Goal: Information Seeking & Learning: Learn about a topic

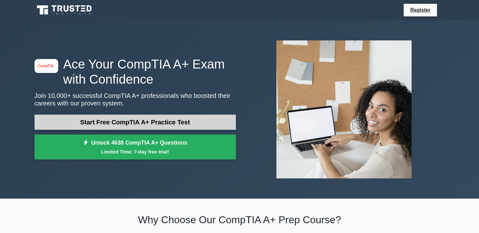
click at [142, 121] on link "Start Free CompTIA A+ Practice Test" at bounding box center [134, 122] width 201 height 15
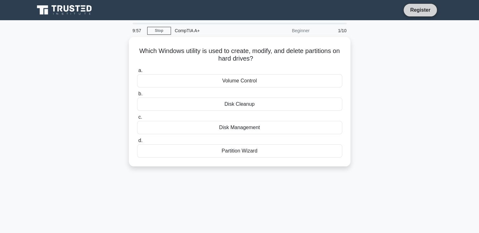
click at [412, 9] on link "Register" at bounding box center [420, 10] width 28 height 8
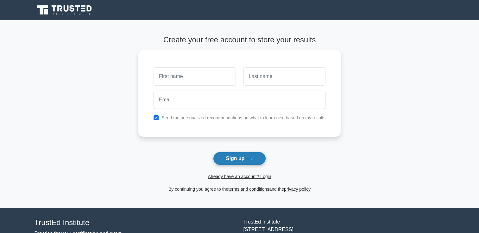
click at [228, 159] on button "Sign up" at bounding box center [239, 158] width 53 height 13
click at [237, 177] on link "Already have an account? Login" at bounding box center [239, 176] width 63 height 5
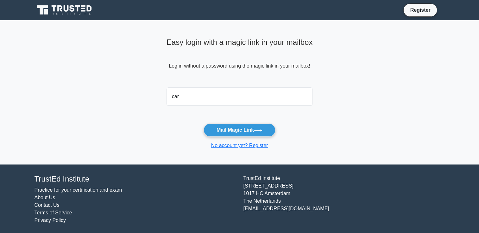
type input "carbonellean@gmail.com"
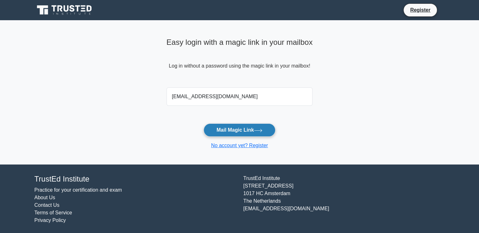
click at [229, 127] on button "Mail Magic Link" at bounding box center [239, 130] width 72 height 13
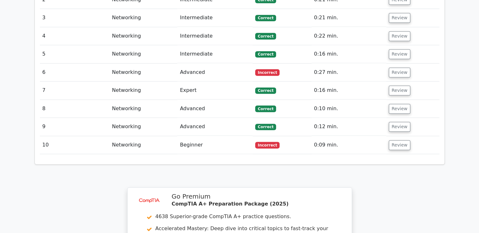
scroll to position [886, 0]
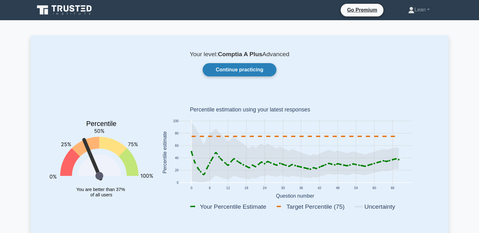
click at [231, 69] on link "Continue practicing" at bounding box center [238, 69] width 73 height 13
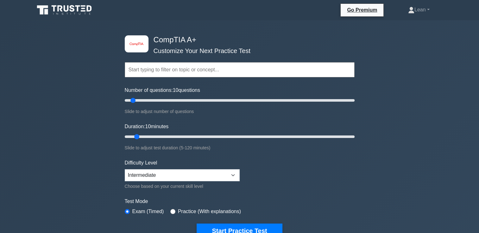
click at [350, 172] on form "Topics Hardware Operating Systems Networking Security Troubleshooting Mobile De…" at bounding box center [240, 141] width 230 height 196
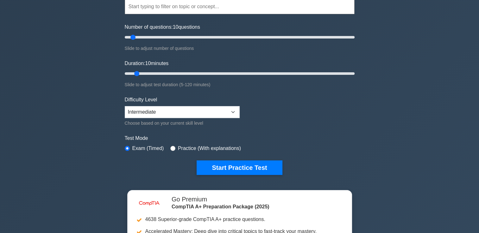
scroll to position [127, 0]
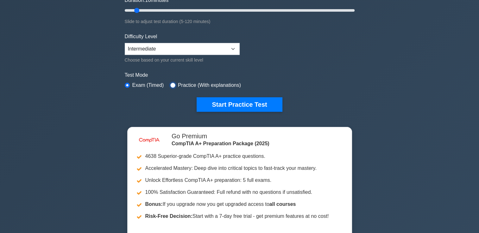
click at [171, 83] on input "radio" at bounding box center [172, 85] width 5 height 5
radio input "true"
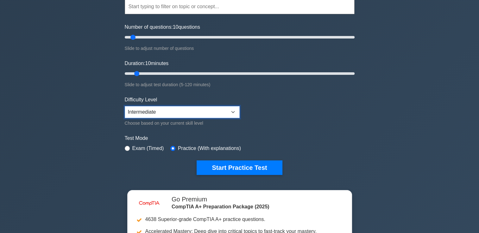
click at [209, 111] on select "Beginner Intermediate Expert" at bounding box center [182, 112] width 115 height 12
select select "beginner"
click at [125, 106] on select "Beginner Intermediate Expert" at bounding box center [182, 112] width 115 height 12
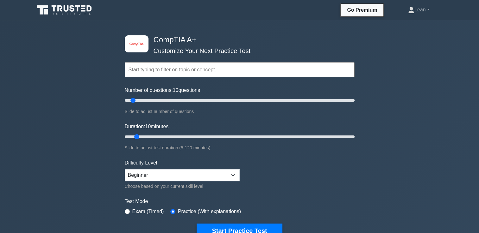
click at [186, 67] on input "text" at bounding box center [240, 69] width 230 height 15
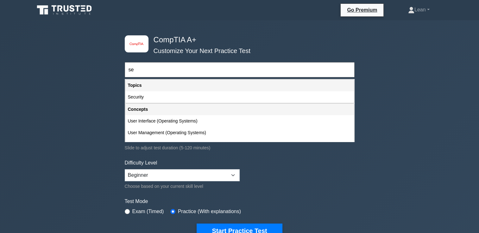
type input "s"
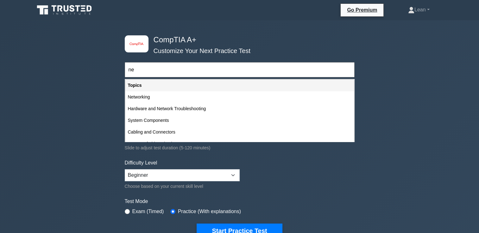
type input "n"
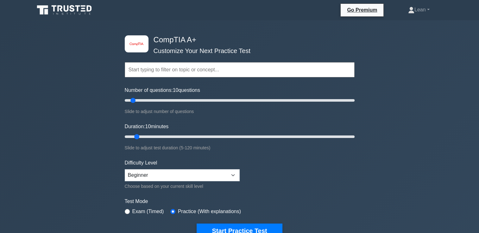
click at [142, 211] on label "Exam (Timed)" at bounding box center [148, 212] width 32 height 8
click at [129, 210] on input "radio" at bounding box center [127, 211] width 5 height 5
radio input "true"
click at [178, 69] on input "text" at bounding box center [240, 69] width 230 height 15
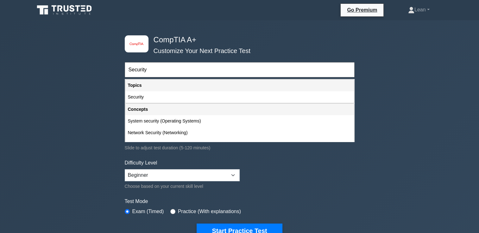
type input "Security"
click at [413, 79] on div "image/svg+xml CompTIA A+ Customize Your Next Practice Test Security Topics Hard…" at bounding box center [239, 206] width 479 height 373
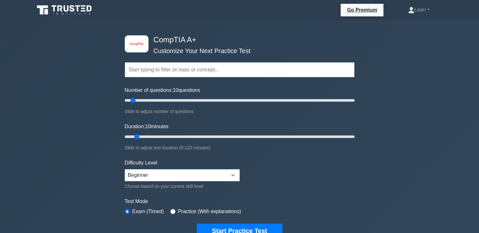
click at [222, 66] on input "text" at bounding box center [240, 69] width 230 height 15
type input "A"
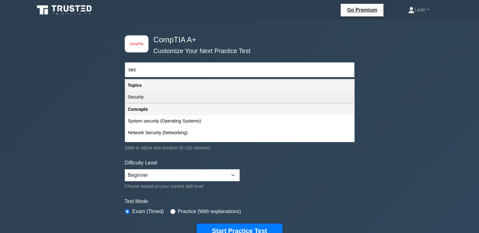
click at [147, 97] on div "Security" at bounding box center [239, 97] width 228 height 12
type input "Security"
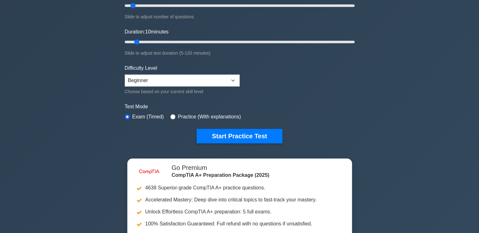
scroll to position [63, 0]
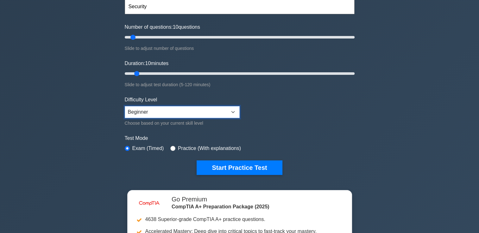
click at [189, 112] on select "Beginner Intermediate Expert" at bounding box center [182, 112] width 115 height 12
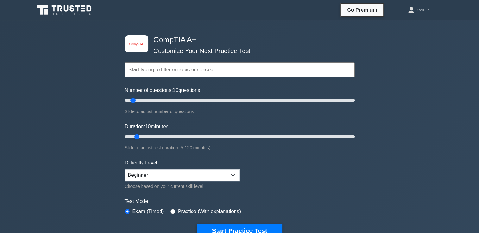
drag, startPoint x: 161, startPoint y: 61, endPoint x: 159, endPoint y: 65, distance: 3.4
click at [160, 62] on div "Topics Hardware Operating Systems Networking Security Troubleshooting Mobile De…" at bounding box center [240, 61] width 230 height 36
click at [159, 67] on input "text" at bounding box center [240, 69] width 230 height 15
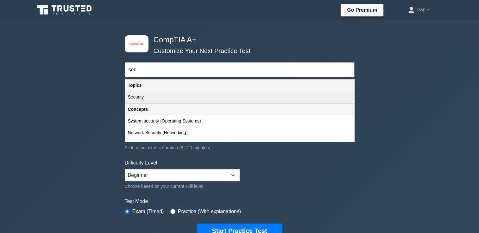
click at [143, 95] on div "Security" at bounding box center [239, 97] width 228 height 12
type input "Security"
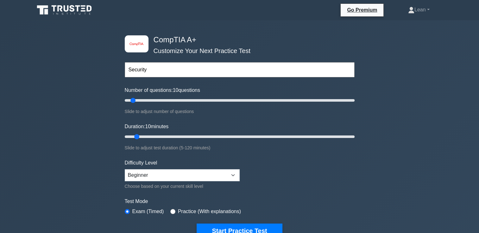
scroll to position [32, 0]
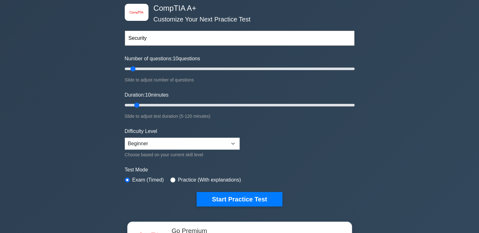
click at [175, 180] on div "Practice (With explanations)" at bounding box center [205, 181] width 71 height 8
click at [171, 179] on input "radio" at bounding box center [172, 180] width 5 height 5
radio input "true"
click at [170, 38] on input "text" at bounding box center [240, 38] width 230 height 15
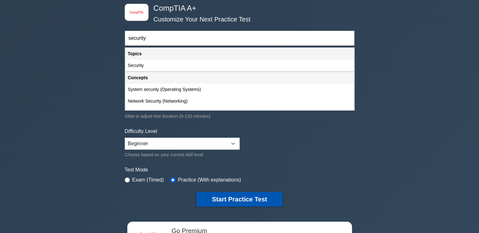
type input "security"
click at [253, 193] on button "Start Practice Test" at bounding box center [238, 199] width 85 height 15
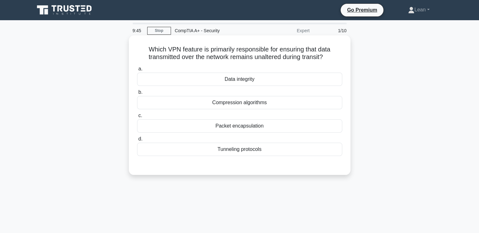
click at [241, 84] on div "Data integrity" at bounding box center [239, 79] width 205 height 13
click at [137, 71] on input "a. Data integrity" at bounding box center [137, 69] width 0 height 4
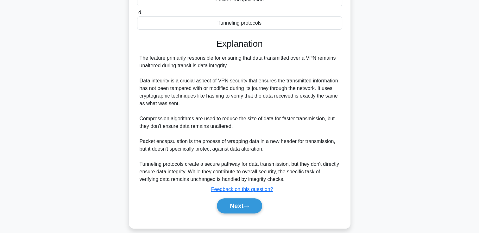
scroll to position [133, 0]
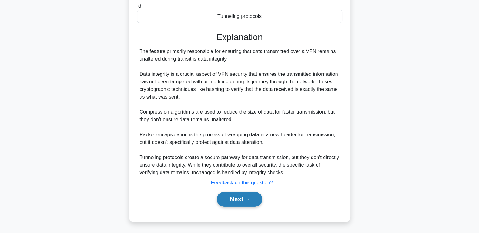
click at [244, 194] on button "Next" at bounding box center [239, 199] width 45 height 15
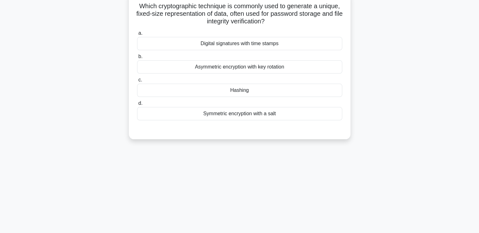
scroll to position [13, 0]
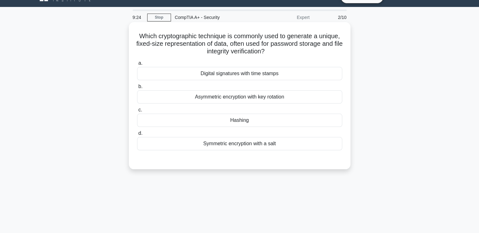
click at [249, 100] on div "Asymmetric encryption with key rotation" at bounding box center [239, 96] width 205 height 13
click at [137, 89] on input "b. Asymmetric encryption with key rotation" at bounding box center [137, 87] width 0 height 4
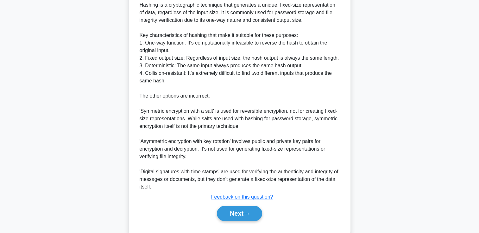
scroll to position [217, 0]
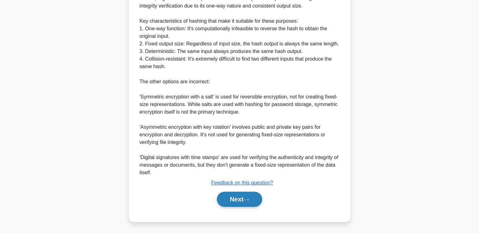
click at [239, 202] on button "Next" at bounding box center [239, 199] width 45 height 15
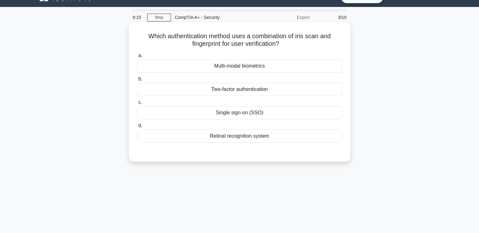
scroll to position [0, 0]
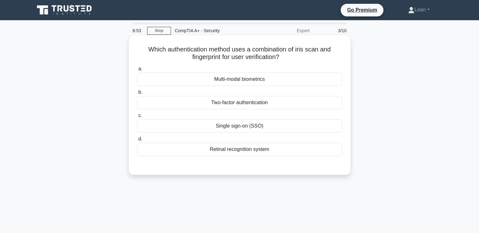
click at [239, 148] on div "Retinal recognition system" at bounding box center [239, 149] width 205 height 13
click at [137, 141] on input "d. Retinal recognition system" at bounding box center [137, 139] width 0 height 4
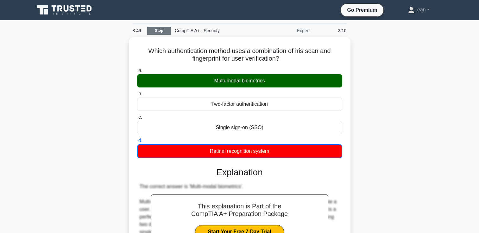
click at [165, 32] on link "Stop" at bounding box center [159, 31] width 24 height 8
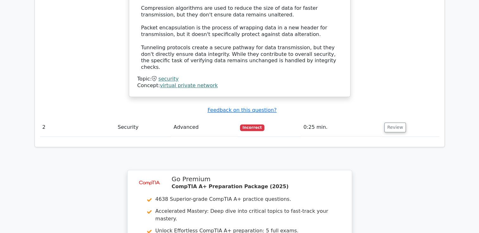
scroll to position [823, 0]
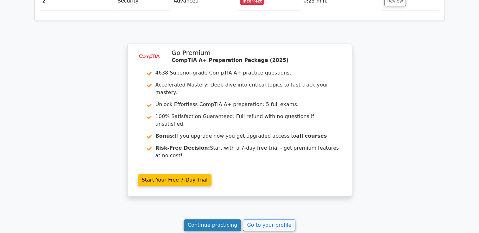
click at [222, 220] on link "Continue practicing" at bounding box center [212, 226] width 58 height 12
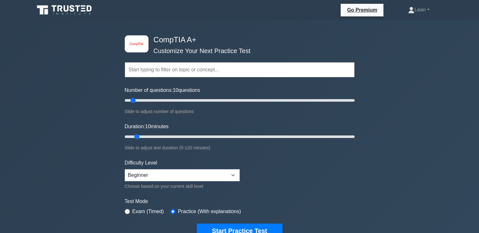
click at [195, 70] on input "text" at bounding box center [240, 69] width 230 height 15
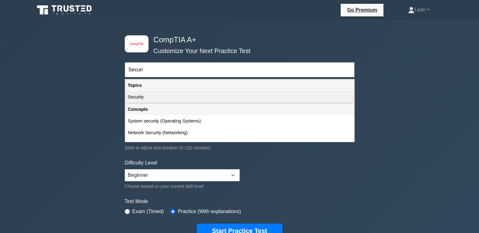
click at [147, 96] on div "Security" at bounding box center [239, 97] width 228 height 12
type input "Security"
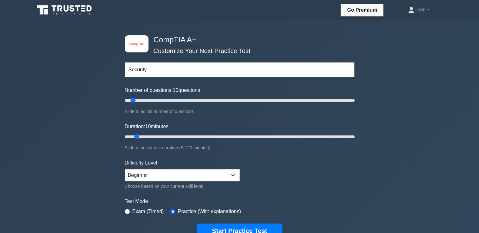
click at [130, 209] on div "Exam (Timed)" at bounding box center [144, 212] width 39 height 8
click at [127, 210] on input "radio" at bounding box center [127, 211] width 5 height 5
radio input "true"
click at [238, 69] on input "text" at bounding box center [240, 69] width 230 height 15
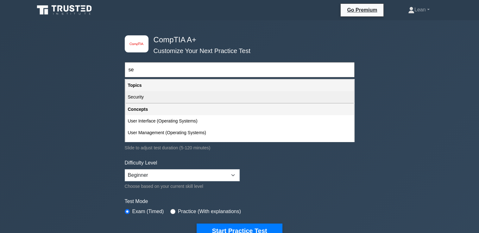
click at [140, 94] on div "Security" at bounding box center [239, 97] width 228 height 12
type input "Security"
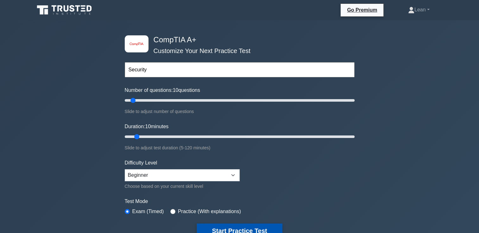
click at [238, 226] on button "Start Practice Test" at bounding box center [238, 231] width 85 height 15
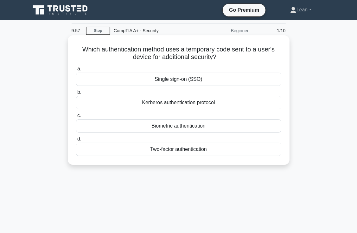
drag, startPoint x: 78, startPoint y: 48, endPoint x: 212, endPoint y: 160, distance: 174.3
click at [212, 160] on div "Which authentication method uses a temporary code sent to a user's device for a…" at bounding box center [178, 100] width 216 height 125
copy div "Which authentication method uses a temporary code sent to a user's device for a…"
click at [152, 149] on div "Two-factor authentication" at bounding box center [178, 149] width 205 height 13
click at [76, 141] on input "d. Two-factor authentication" at bounding box center [76, 139] width 0 height 4
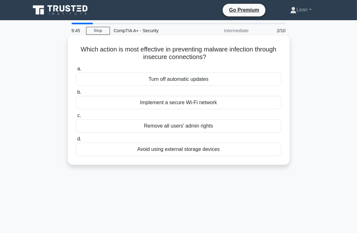
drag, startPoint x: 91, startPoint y: 51, endPoint x: 251, endPoint y: 154, distance: 189.3
click at [251, 154] on div "Which action is most effective in preventing malware infection through insecure…" at bounding box center [178, 100] width 216 height 125
click at [109, 61] on h5 "Which action is most effective in preventing malware infection through insecure…" at bounding box center [178, 54] width 206 height 16
drag, startPoint x: 87, startPoint y: 47, endPoint x: 262, endPoint y: 149, distance: 201.8
click at [262, 149] on div "Which action is most effective in preventing malware infection through insecure…" at bounding box center [178, 100] width 216 height 125
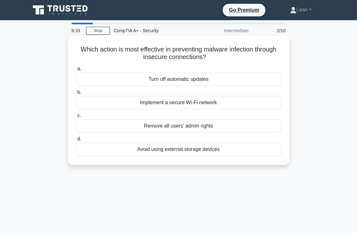
copy div "Which action is most effective in preventing malware infection through insecure…"
click at [152, 101] on div "Implement a secure Wi-Fi network" at bounding box center [178, 102] width 205 height 13
click at [76, 95] on input "b. Implement a secure Wi-Fi network" at bounding box center [76, 92] width 0 height 4
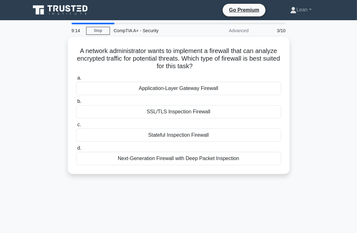
drag, startPoint x: 87, startPoint y: 49, endPoint x: 258, endPoint y: 173, distance: 211.5
click at [258, 173] on div "A network administrator wants to implement a firewall that can analyze encrypte…" at bounding box center [179, 109] width 304 height 145
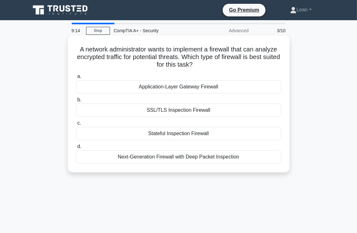
copy div "A network administrator wants to implement a firewall that can analyze encrypte…"
click at [169, 108] on div "SSL/TLS Inspection Firewall" at bounding box center [178, 110] width 205 height 13
click at [76, 102] on input "b. SSL/TLS Inspection Firewall" at bounding box center [76, 100] width 0 height 4
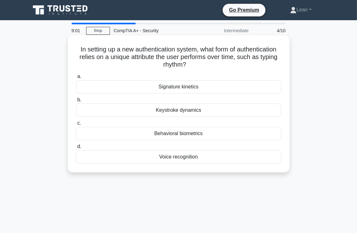
drag, startPoint x: 72, startPoint y: 46, endPoint x: 217, endPoint y: 169, distance: 189.2
click at [217, 169] on div "In setting up a new authentication system, what form of authentication relies o…" at bounding box center [178, 104] width 216 height 132
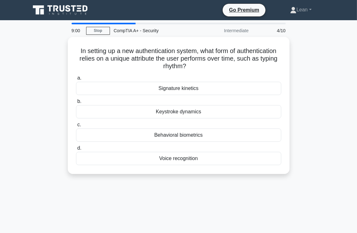
copy div "In setting up a new authentication system, what form of authentication relies o…"
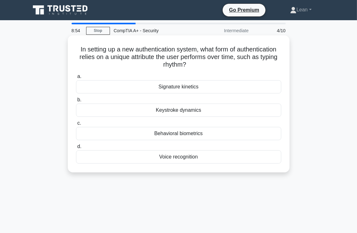
click at [173, 109] on div "Keystroke dynamics" at bounding box center [178, 110] width 205 height 13
click at [76, 102] on input "b. Keystroke dynamics" at bounding box center [76, 100] width 0 height 4
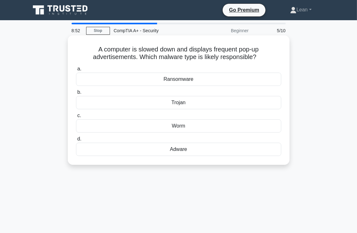
drag, startPoint x: 84, startPoint y: 48, endPoint x: 212, endPoint y: 147, distance: 161.7
click at [212, 147] on div "A computer is slowed down and displays frequent pop-up advertisements. Which ma…" at bounding box center [178, 100] width 216 height 125
copy div "A computer is slowed down and displays frequent pop-up advertisements. Which ma…"
click at [183, 147] on div "Adware" at bounding box center [178, 149] width 205 height 13
click at [76, 141] on input "d. Adware" at bounding box center [76, 139] width 0 height 4
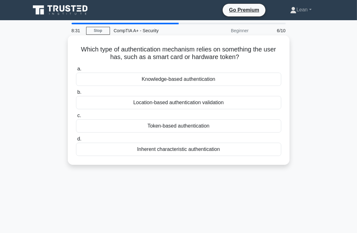
drag, startPoint x: 73, startPoint y: 47, endPoint x: 226, endPoint y: 160, distance: 189.6
click at [226, 160] on div "Which type of authentication mechanism relies on something the user has, such a…" at bounding box center [178, 100] width 216 height 125
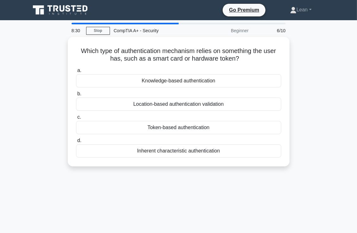
copy div "Which type of authentication mechanism relies on something the user has, such a…"
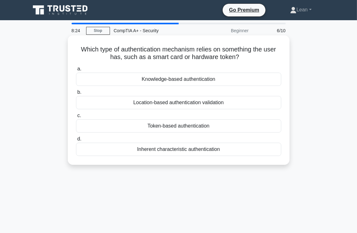
click at [165, 127] on div "Token-based authentication" at bounding box center [178, 126] width 205 height 13
click at [76, 118] on input "c. Token-based authentication" at bounding box center [76, 116] width 0 height 4
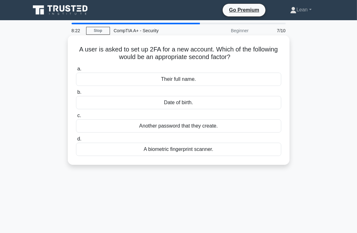
drag, startPoint x: 72, startPoint y: 47, endPoint x: 210, endPoint y: 152, distance: 173.2
click at [210, 152] on div "A user is asked to set up 2FA for a new account. Which of the following would b…" at bounding box center [178, 100] width 216 height 125
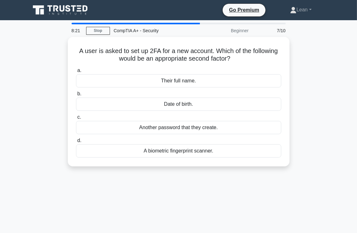
drag, startPoint x: 210, startPoint y: 152, endPoint x: 276, endPoint y: 187, distance: 73.9
click at [276, 187] on div "8:21 Stop CompTIA A+ - Security Beginner 7/10 A user is asked to set up 2FA for…" at bounding box center [179, 181] width 304 height 316
drag, startPoint x: 75, startPoint y: 47, endPoint x: 303, endPoint y: 164, distance: 256.5
click at [303, 164] on div "A user is asked to set up 2FA for a new account. Which of the following would b…" at bounding box center [179, 105] width 304 height 137
copy div "A user is asked to set up 2FA for a new account. Which of the following would b…"
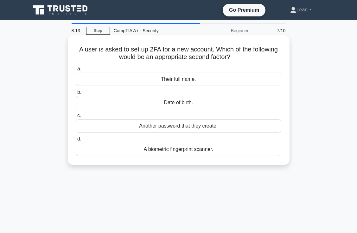
click at [182, 149] on div "A biometric fingerprint scanner." at bounding box center [178, 149] width 205 height 13
click at [76, 141] on input "d. A biometric fingerprint scanner." at bounding box center [76, 139] width 0 height 4
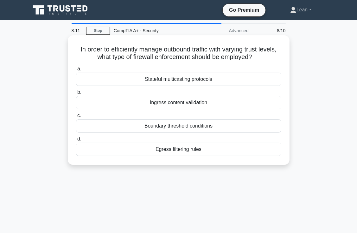
drag, startPoint x: 75, startPoint y: 44, endPoint x: 225, endPoint y: 152, distance: 185.4
click at [225, 152] on div "In order to efficiently manage outbound traffic with varying trust levels, what…" at bounding box center [178, 100] width 216 height 125
copy div "In order to efficiently manage outbound traffic with varying trust levels, what…"
click at [196, 148] on div "Egress filtering rules" at bounding box center [178, 149] width 205 height 13
click at [76, 141] on input "d. Egress filtering rules" at bounding box center [76, 139] width 0 height 4
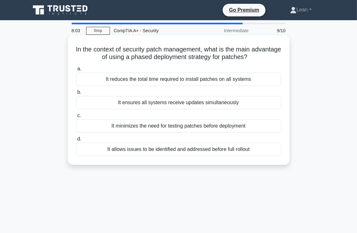
click at [121, 78] on div "It reduces the total time required to install patches on all systems" at bounding box center [178, 79] width 205 height 13
click at [76, 71] on input "a. It reduces the total time required to install patches on all systems" at bounding box center [76, 69] width 0 height 4
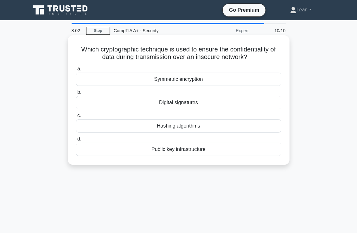
click at [161, 148] on div "Public key infrastructure" at bounding box center [178, 149] width 205 height 13
click at [76, 141] on input "d. Public key infrastructure" at bounding box center [76, 139] width 0 height 4
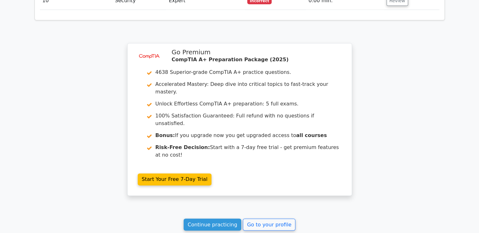
scroll to position [1018, 0]
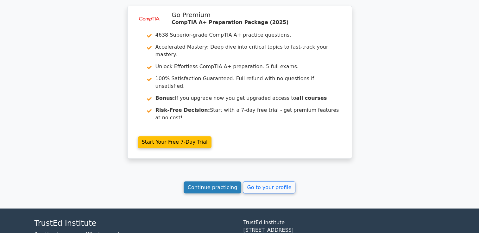
click at [219, 182] on link "Continue practicing" at bounding box center [212, 188] width 58 height 12
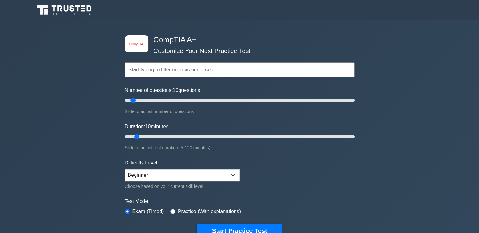
click at [184, 64] on input "text" at bounding box center [240, 69] width 230 height 15
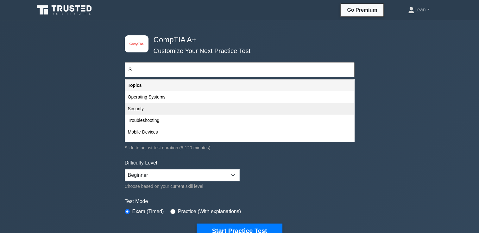
click at [139, 110] on div "Security" at bounding box center [239, 109] width 228 height 12
type input "Security"
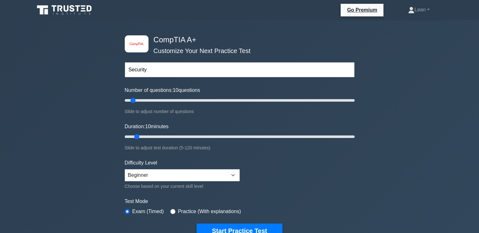
click at [340, 179] on form "Security Topics Hardware Operating Systems Networking Security Troubleshooting …" at bounding box center [240, 141] width 230 height 196
click at [156, 71] on input "text" at bounding box center [240, 69] width 230 height 15
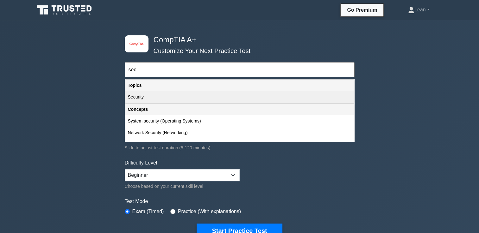
click at [147, 96] on div "Security" at bounding box center [239, 97] width 228 height 12
type input "Security"
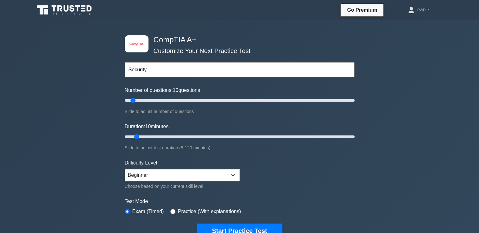
click at [345, 183] on form "Security Topics Hardware Operating Systems Networking Security Troubleshooting …" at bounding box center [240, 141] width 230 height 196
click at [218, 73] on input "text" at bounding box center [240, 69] width 230 height 15
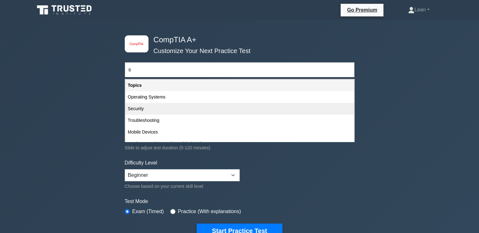
click at [136, 109] on div "Security" at bounding box center [239, 109] width 228 height 12
type input "Security"
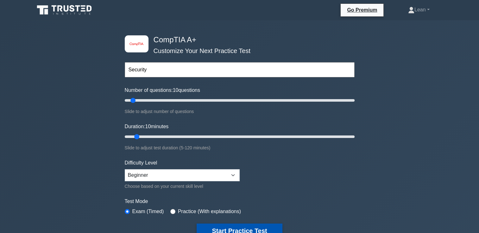
click at [260, 225] on button "Start Practice Test" at bounding box center [238, 231] width 85 height 15
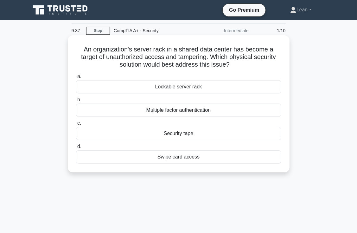
drag, startPoint x: 78, startPoint y: 47, endPoint x: 208, endPoint y: 168, distance: 176.6
click at [208, 168] on div "An organization's server rack in a shared data center has become a target of un…" at bounding box center [178, 104] width 216 height 132
copy div "An organization's server rack in a shared data center has become a target of un…"
click at [178, 85] on div "Lockable server rack" at bounding box center [178, 86] width 205 height 13
click at [76, 79] on input "a. Lockable server rack" at bounding box center [76, 77] width 0 height 4
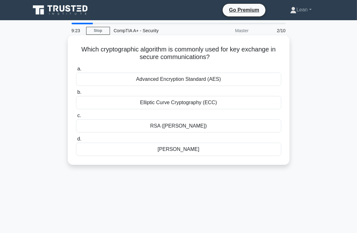
drag, startPoint x: 75, startPoint y: 49, endPoint x: 238, endPoint y: 146, distance: 189.1
click at [238, 146] on div "Which cryptographic algorithm is commonly used for key exchange in secure commu…" at bounding box center [178, 100] width 216 height 125
copy div "Which cryptographic algorithm is commonly used for key exchange in secure commu…"
click at [189, 150] on div "Diffie-Hellman" at bounding box center [178, 149] width 205 height 13
click at [76, 141] on input "d. Diffie-Hellman" at bounding box center [76, 139] width 0 height 4
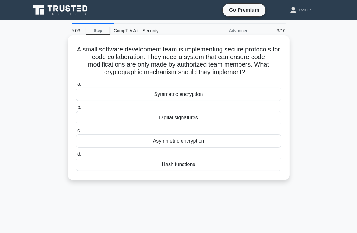
drag, startPoint x: 75, startPoint y: 51, endPoint x: 216, endPoint y: 170, distance: 184.6
click at [216, 170] on div "A small software development team is implementing secure protocols for code col…" at bounding box center [178, 108] width 216 height 140
copy div "A small software development team is implementing secure protocols for code col…"
click at [183, 117] on div "Digital signatures" at bounding box center [178, 117] width 205 height 13
click at [76, 110] on input "b. Digital signatures" at bounding box center [76, 108] width 0 height 4
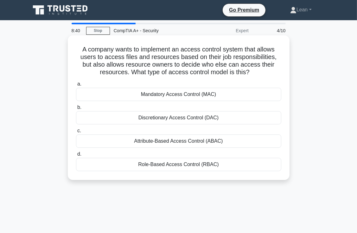
drag, startPoint x: 72, startPoint y: 49, endPoint x: 242, endPoint y: 164, distance: 205.8
click at [242, 164] on div "A company wants to implement an access control system that allows users to acce…" at bounding box center [178, 108] width 216 height 140
copy div "A company wants to implement an access control system that allows users to acce…"
click at [198, 117] on div "Discretionary Access Control (DAC)" at bounding box center [178, 117] width 205 height 13
click at [76, 110] on input "b. Discretionary Access Control (DAC)" at bounding box center [76, 108] width 0 height 4
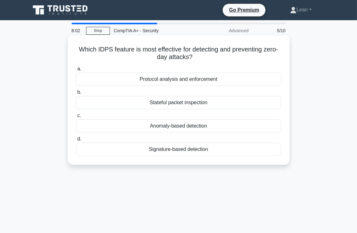
drag, startPoint x: 79, startPoint y: 47, endPoint x: 237, endPoint y: 160, distance: 193.6
click at [237, 161] on div "Which IDPS feature is most effective for detecting and preventing zero-day atta…" at bounding box center [178, 100] width 216 height 125
copy div "Which IDPS feature is most effective for detecting and preventing zero-day atta…"
click at [158, 123] on div "Anomaly-based detection" at bounding box center [178, 126] width 205 height 13
click at [76, 118] on input "c. Anomaly-based detection" at bounding box center [76, 116] width 0 height 4
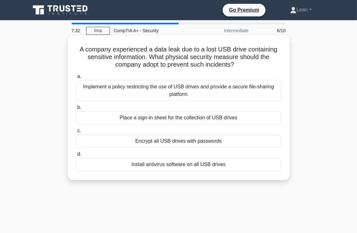
drag, startPoint x: 77, startPoint y: 50, endPoint x: 242, endPoint y: 164, distance: 200.6
click at [242, 164] on div "A company experienced a data leak due to a lost USB drive containing sensitive …" at bounding box center [178, 108] width 216 height 140
copy div "A company experienced a data leak due to a lost USB drive containing sensitive …"
click at [140, 90] on div "Implement a policy restricting the use of USB drives and provide a secure file-…" at bounding box center [178, 90] width 205 height 21
click at [76, 79] on input "a. Implement a policy restricting the use of USB drives and provide a secure fi…" at bounding box center [76, 77] width 0 height 4
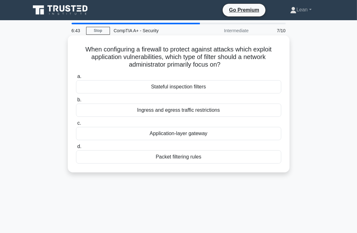
drag, startPoint x: 75, startPoint y: 48, endPoint x: 214, endPoint y: 161, distance: 180.1
click at [214, 161] on div "When configuring a firewall to protect against attacks which exploit applicatio…" at bounding box center [178, 104] width 216 height 132
copy div "When configuring a firewall to protect against attacks which exploit applicatio…"
click at [153, 135] on div "Application-layer gateway" at bounding box center [178, 133] width 205 height 13
click at [76, 126] on input "c. Application-layer gateway" at bounding box center [76, 123] width 0 height 4
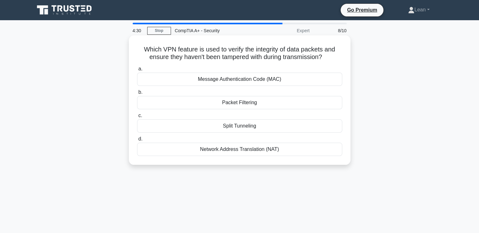
click at [235, 152] on div "Network Address Translation (NAT)" at bounding box center [239, 149] width 205 height 13
click at [137, 141] on input "d. Network Address Translation (NAT)" at bounding box center [137, 139] width 0 height 4
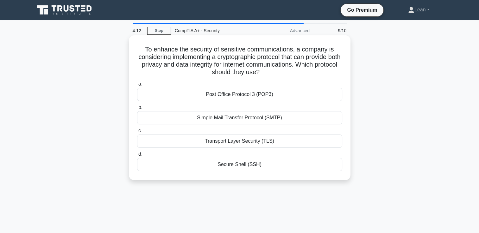
click at [225, 96] on div "Post Office Protocol 3 (POP3)" at bounding box center [239, 94] width 205 height 13
click at [137, 86] on input "a. Post Office Protocol 3 (POP3)" at bounding box center [137, 84] width 0 height 4
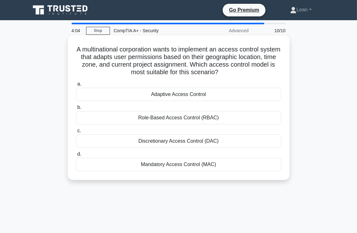
drag, startPoint x: 83, startPoint y: 48, endPoint x: 248, endPoint y: 165, distance: 202.5
click at [248, 165] on div "A multinational corporation wants to implement an access control system that ad…" at bounding box center [178, 108] width 216 height 140
copy div "A multinational corporation wants to implement an access control system that ad…"
click at [181, 97] on div "Adaptive Access Control" at bounding box center [178, 94] width 205 height 13
click at [76, 86] on input "a. Adaptive Access Control" at bounding box center [76, 84] width 0 height 4
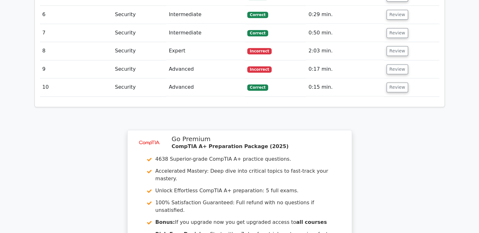
scroll to position [917, 0]
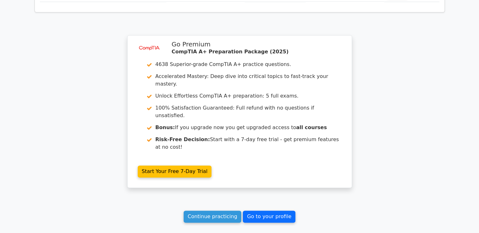
click at [256, 211] on link "Go to your profile" at bounding box center [269, 217] width 53 height 12
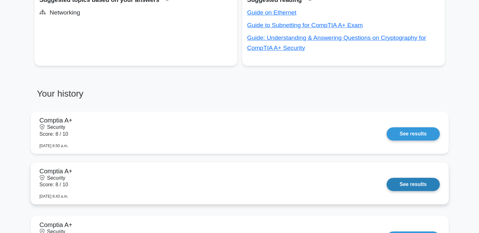
scroll to position [443, 0]
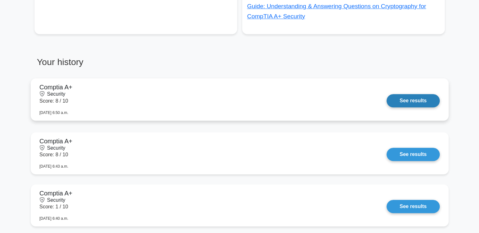
click at [413, 99] on link "See results" at bounding box center [412, 100] width 53 height 13
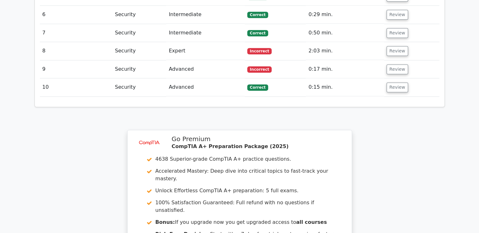
scroll to position [917, 0]
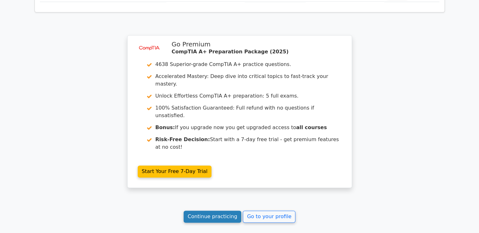
click at [224, 211] on link "Continue practicing" at bounding box center [212, 217] width 58 height 12
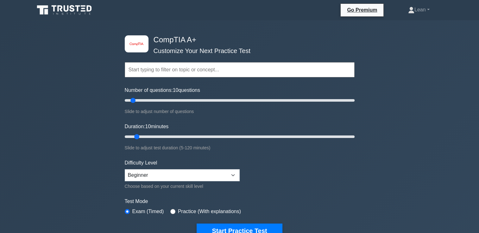
click at [157, 69] on input "text" at bounding box center [240, 69] width 230 height 15
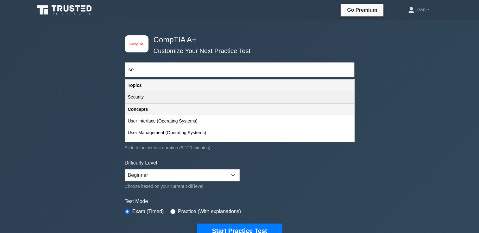
click at [144, 97] on div "Security" at bounding box center [239, 97] width 228 height 12
type input "Security"
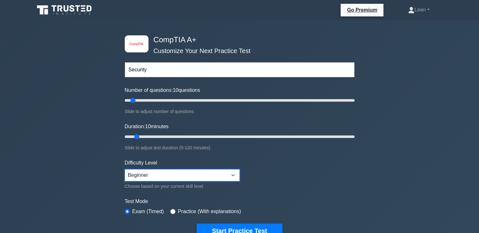
click at [186, 170] on select "Beginner Intermediate Expert" at bounding box center [182, 176] width 115 height 12
select select "intermediate"
click at [125, 170] on select "Beginner Intermediate Expert" at bounding box center [182, 176] width 115 height 12
click at [171, 209] on input "radio" at bounding box center [172, 211] width 5 height 5
radio input "true"
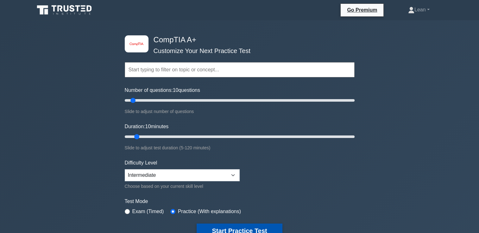
click at [233, 227] on button "Start Practice Test" at bounding box center [238, 231] width 85 height 15
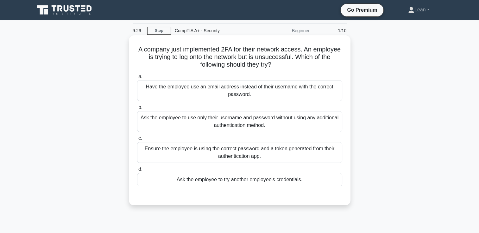
click at [191, 124] on div "Ask the employee to use only their username and password without using any addi…" at bounding box center [239, 121] width 205 height 21
click at [137, 110] on input "b. Ask the employee to use only their username and password without using any a…" at bounding box center [137, 108] width 0 height 4
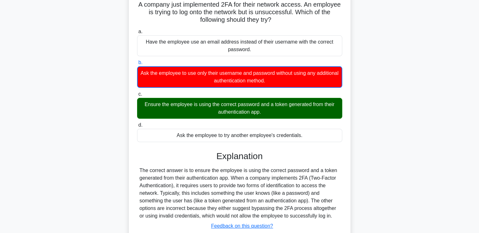
scroll to position [108, 0]
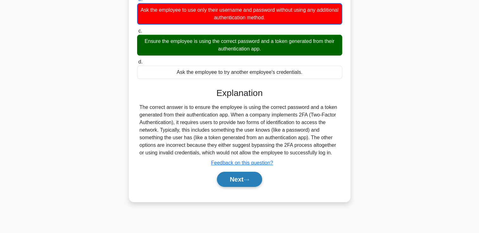
click at [235, 178] on button "Next" at bounding box center [239, 179] width 45 height 15
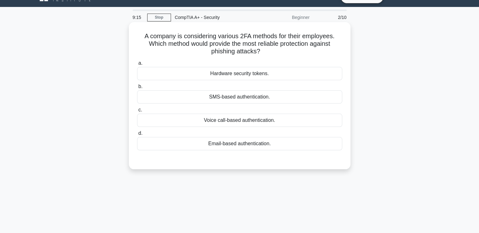
scroll to position [0, 0]
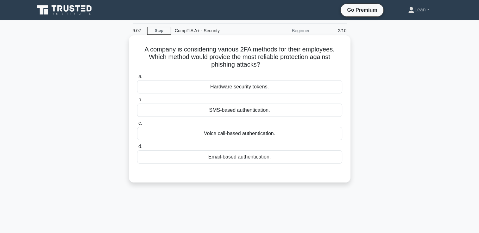
click at [225, 83] on div "Hardware security tokens." at bounding box center [239, 86] width 205 height 13
click at [137, 79] on input "a. Hardware security tokens." at bounding box center [137, 77] width 0 height 4
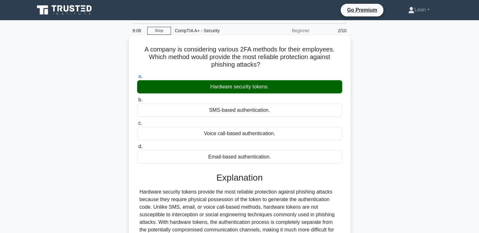
scroll to position [95, 0]
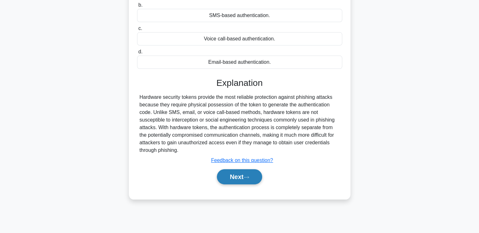
click at [239, 170] on button "Next" at bounding box center [239, 177] width 45 height 15
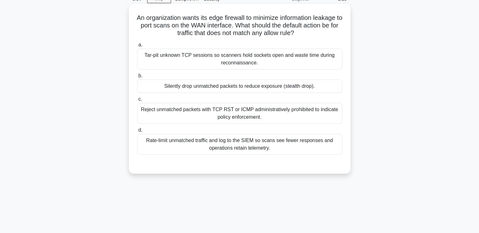
scroll to position [0, 0]
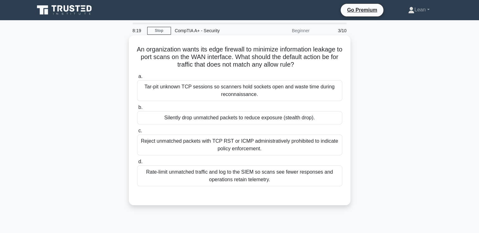
click at [170, 171] on div "Rate-limit unmatched traffic and log to the SIEM so scans see fewer responses a…" at bounding box center [239, 176] width 205 height 21
click at [137, 164] on input "d. Rate-limit unmatched traffic and log to the SIEM so scans see fewer response…" at bounding box center [137, 162] width 0 height 4
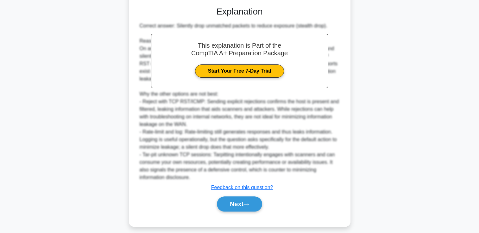
scroll to position [195, 0]
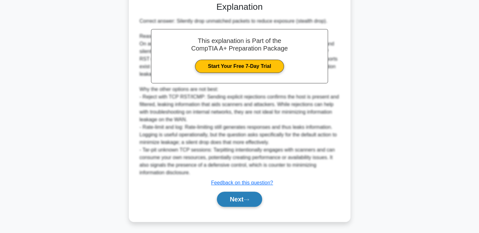
click at [251, 196] on button "Next" at bounding box center [239, 199] width 45 height 15
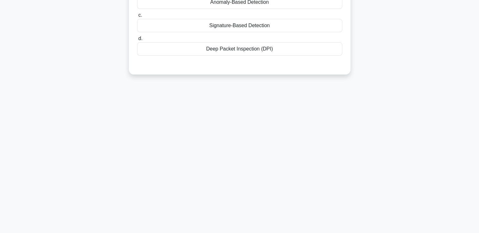
scroll to position [13, 0]
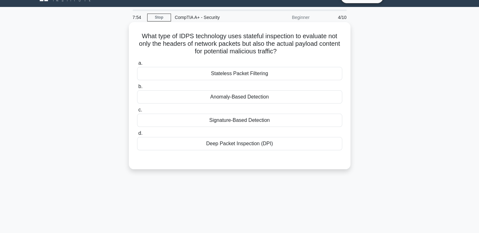
click at [215, 80] on div "Stateless Packet Filtering" at bounding box center [239, 73] width 205 height 13
click at [137, 65] on input "a. Stateless Packet Filtering" at bounding box center [137, 63] width 0 height 4
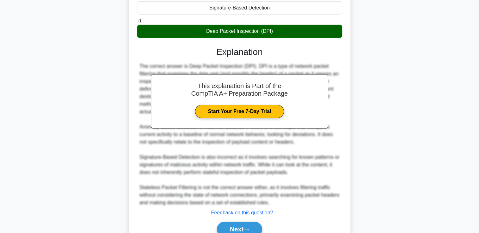
scroll to position [157, 0]
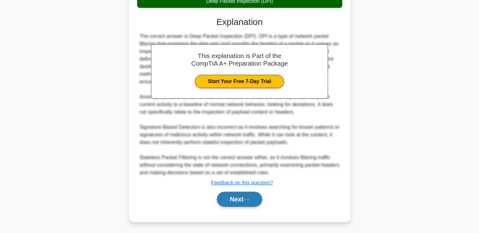
click at [254, 193] on button "Next" at bounding box center [239, 199] width 45 height 15
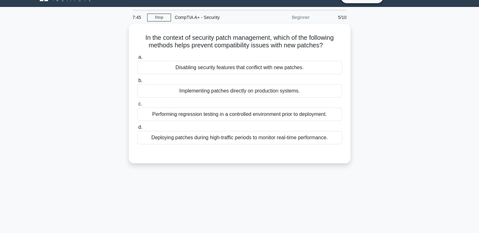
scroll to position [0, 0]
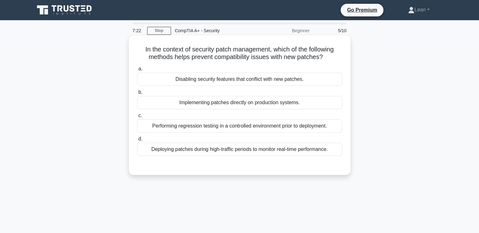
click at [185, 124] on div "Performing regression testing in a controlled environment prior to deployment." at bounding box center [239, 126] width 205 height 13
click at [137, 118] on input "c. Performing regression testing in a controlled environment prior to deploymen…" at bounding box center [137, 116] width 0 height 4
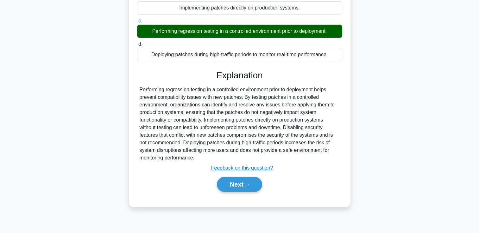
scroll to position [108, 0]
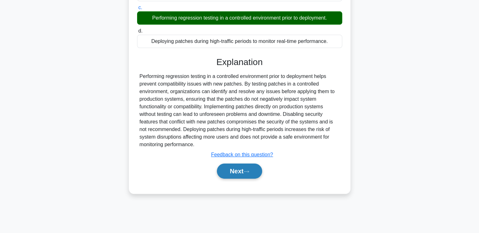
click at [242, 170] on button "Next" at bounding box center [239, 171] width 45 height 15
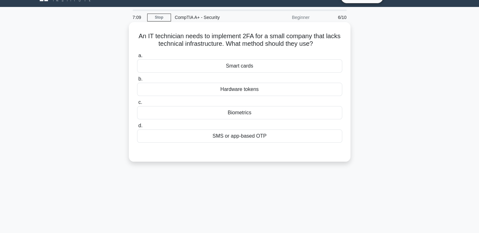
scroll to position [0, 0]
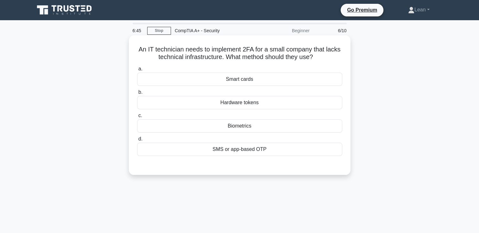
click at [257, 147] on div "SMS or app-based OTP" at bounding box center [239, 149] width 205 height 13
click at [137, 141] on input "d. SMS or app-based OTP" at bounding box center [137, 139] width 0 height 4
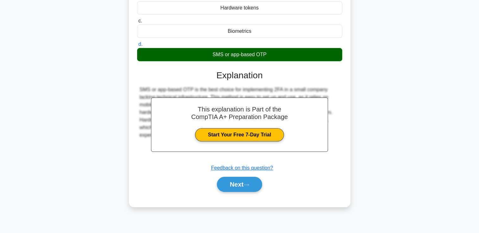
scroll to position [108, 0]
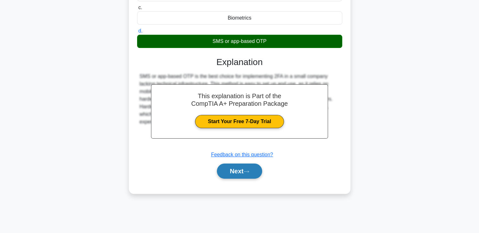
click at [255, 166] on button "Next" at bounding box center [239, 171] width 45 height 15
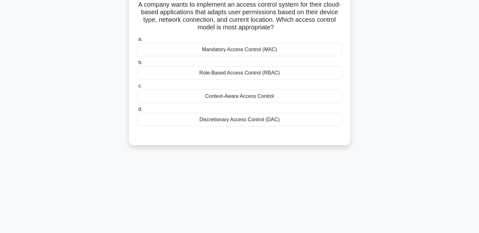
scroll to position [0, 0]
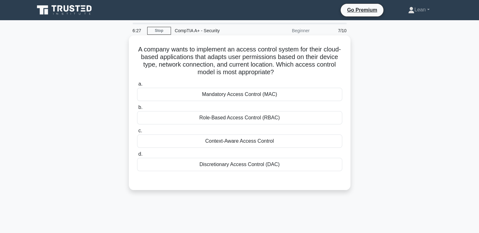
click at [214, 94] on div "Mandatory Access Control (MAC)" at bounding box center [239, 94] width 205 height 13
click at [137, 86] on input "a. Mandatory Access Control (MAC)" at bounding box center [137, 84] width 0 height 4
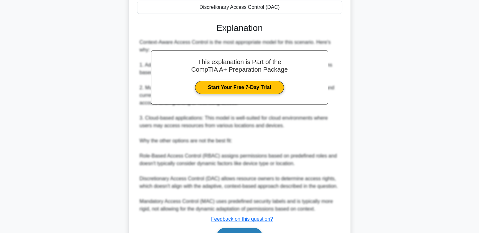
scroll to position [187, 0]
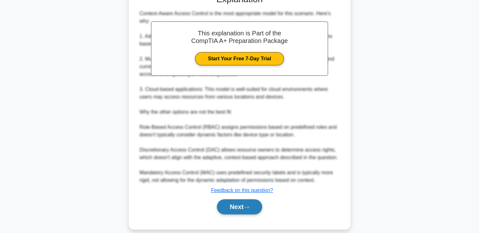
click at [254, 200] on button "Next" at bounding box center [239, 207] width 45 height 15
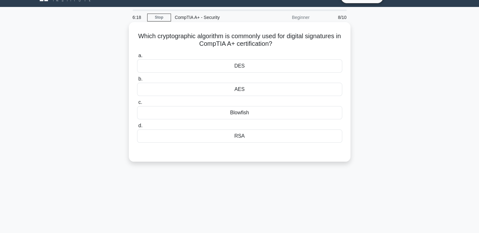
scroll to position [0, 0]
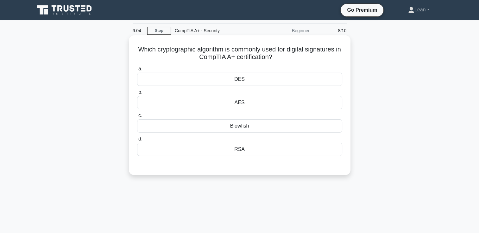
click at [230, 78] on div "DES" at bounding box center [239, 79] width 205 height 13
click at [137, 71] on input "a. DES" at bounding box center [137, 69] width 0 height 4
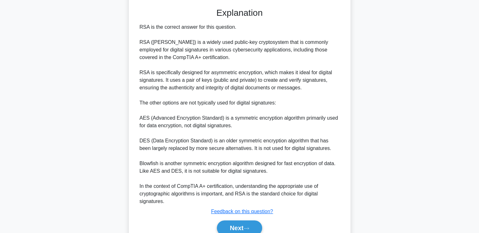
scroll to position [187, 0]
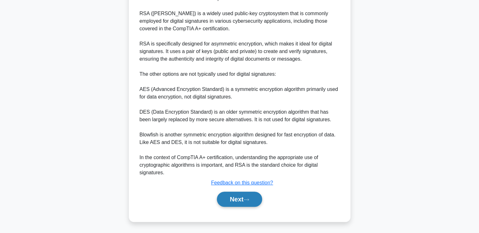
click at [244, 192] on div "Next" at bounding box center [240, 199] width 208 height 15
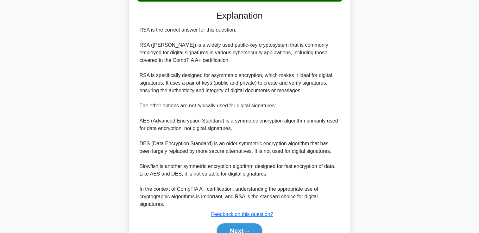
scroll to position [0, 0]
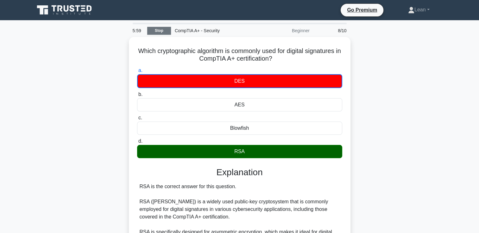
click at [158, 28] on link "Stop" at bounding box center [159, 31] width 24 height 8
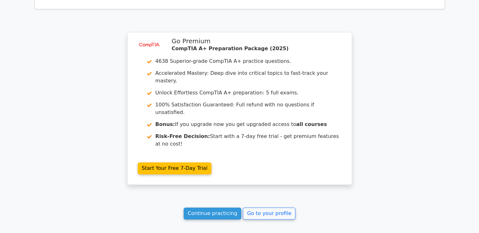
scroll to position [905, 0]
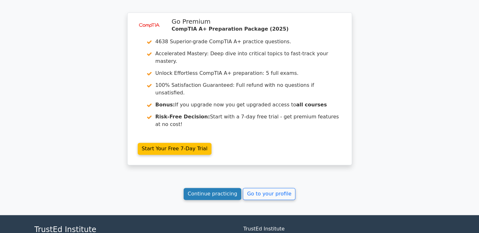
click at [216, 188] on link "Continue practicing" at bounding box center [212, 194] width 58 height 12
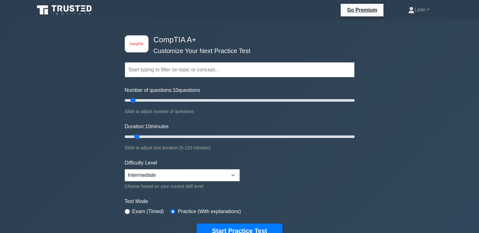
click at [165, 69] on input "text" at bounding box center [240, 69] width 230 height 15
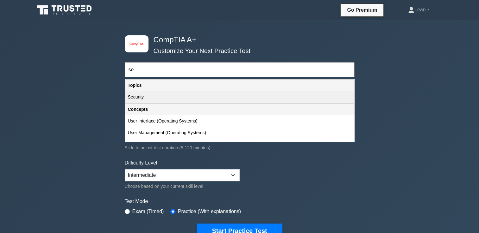
click at [158, 98] on div "Security" at bounding box center [239, 97] width 228 height 12
type input "Security"
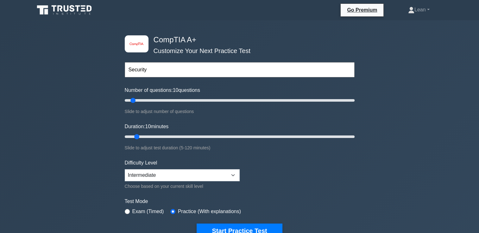
click at [147, 209] on label "Exam (Timed)" at bounding box center [148, 212] width 32 height 8
click at [134, 210] on label "Exam (Timed)" at bounding box center [148, 212] width 32 height 8
click at [125, 209] on input "radio" at bounding box center [127, 211] width 5 height 5
radio input "true"
click at [155, 68] on input "text" at bounding box center [240, 69] width 230 height 15
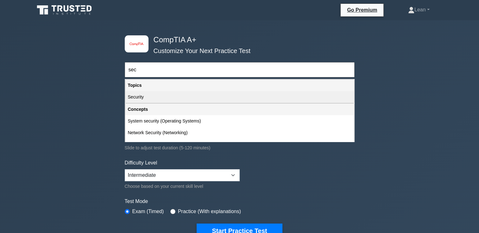
click at [140, 99] on div "Security" at bounding box center [239, 97] width 228 height 12
type input "Security"
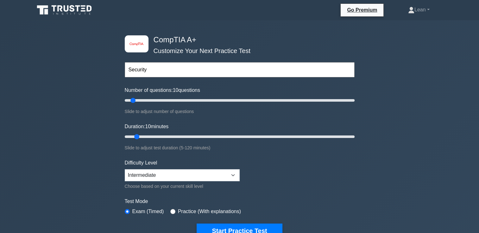
scroll to position [63, 0]
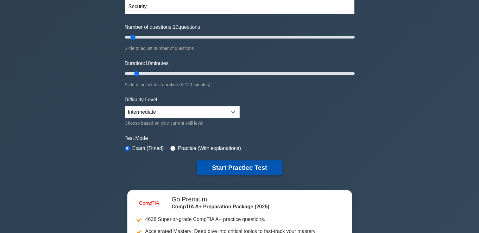
click at [251, 165] on button "Start Practice Test" at bounding box center [238, 168] width 85 height 15
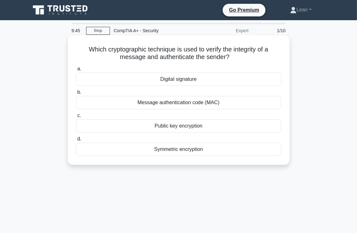
drag, startPoint x: 80, startPoint y: 48, endPoint x: 221, endPoint y: 150, distance: 174.1
click at [221, 150] on div "Which cryptographic technique is used to verify the integrity of a message and …" at bounding box center [178, 100] width 216 height 125
copy div "Which cryptographic technique is used to verify the integrity of a message and …"
click at [167, 78] on div "Digital signature" at bounding box center [178, 79] width 205 height 13
click at [76, 71] on input "a. Digital signature" at bounding box center [76, 69] width 0 height 4
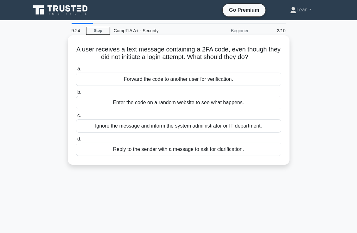
drag, startPoint x: 80, startPoint y: 49, endPoint x: 262, endPoint y: 156, distance: 210.7
click at [262, 156] on div "A user receives a text message containing a 2FA code, even though they did not …" at bounding box center [178, 100] width 216 height 125
copy div "A user receives a text message containing a 2FA code, even though they did not …"
click at [105, 126] on div "Ignore the message and inform the system administrator or IT department." at bounding box center [178, 126] width 205 height 13
click at [76, 118] on input "c. Ignore the message and inform the system administrator or IT department." at bounding box center [76, 116] width 0 height 4
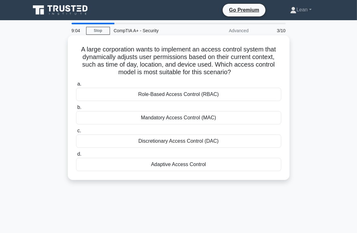
drag, startPoint x: 72, startPoint y: 50, endPoint x: 225, endPoint y: 171, distance: 195.0
click at [225, 171] on div "A large corporation wants to implement an access control system that dynamicall…" at bounding box center [178, 108] width 216 height 140
copy div "A large corporation wants to implement an access control system that dynamicall…"
click at [179, 167] on div "Adaptive Access Control" at bounding box center [178, 164] width 205 height 13
click at [76, 157] on input "d. Adaptive Access Control" at bounding box center [76, 154] width 0 height 4
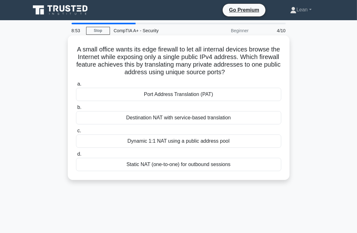
drag, startPoint x: 76, startPoint y: 47, endPoint x: 247, endPoint y: 165, distance: 207.4
click at [247, 165] on div "A small office wants its edge firewall to let all internal devices browse the I…" at bounding box center [178, 108] width 216 height 140
copy div "A small office wants its edge firewall to let all internal devices browse the I…"
click at [152, 97] on div "Port Address Translation (PAT)" at bounding box center [178, 94] width 205 height 13
click at [76, 86] on input "a. Port Address Translation (PAT)" at bounding box center [76, 84] width 0 height 4
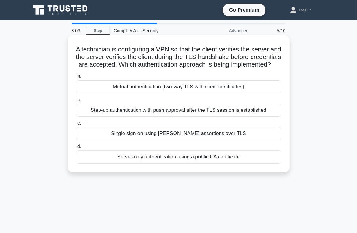
drag, startPoint x: 80, startPoint y: 49, endPoint x: 276, endPoint y: 174, distance: 232.6
click at [276, 170] on div "A technician is configuring a VPN so that the client verifies the server and th…" at bounding box center [178, 104] width 216 height 132
copy div "A technician is configuring a VPN so that the client verifies the server and th…"
click at [121, 93] on div "Mutual authentication (two-way TLS with client certificates)" at bounding box center [178, 86] width 205 height 13
click at [76, 79] on input "a. Mutual authentication (two-way TLS with client certificates)" at bounding box center [76, 77] width 0 height 4
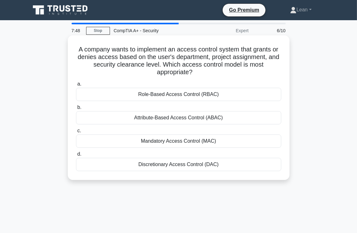
drag, startPoint x: 79, startPoint y: 49, endPoint x: 224, endPoint y: 165, distance: 185.5
click at [224, 165] on div "A company wants to implement an access control system that grants or denies acc…" at bounding box center [178, 108] width 216 height 140
copy div "A company wants to implement an access control system that grants or denies acc…"
click at [144, 120] on div "Attribute-Based Access Control (ABAC)" at bounding box center [178, 117] width 205 height 13
click at [76, 110] on input "b. Attribute-Based Access Control (ABAC)" at bounding box center [76, 108] width 0 height 4
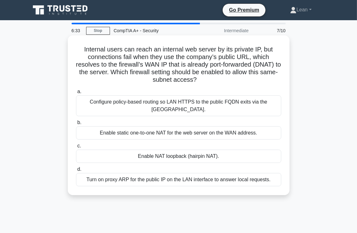
drag, startPoint x: 79, startPoint y: 48, endPoint x: 273, endPoint y: 188, distance: 239.5
click at [273, 188] on div "Internal users can reach an internal web server by its private IP, but connecti…" at bounding box center [178, 115] width 216 height 155
copy div "Internal users can reach an internal web server by its private IP, but connecti…"
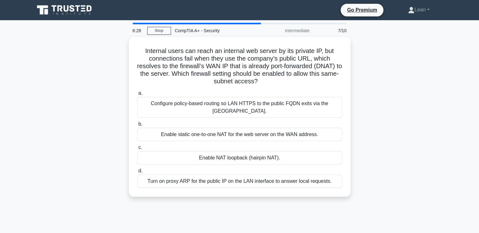
click at [426, 128] on div "Internal users can reach an internal web server by its private IP, but connecti…" at bounding box center [240, 121] width 418 height 168
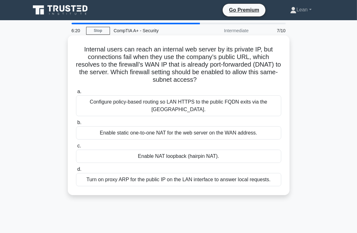
click at [178, 155] on div "Enable NAT loopback (hairpin NAT)." at bounding box center [178, 156] width 205 height 13
click at [76, 148] on input "c. Enable NAT loopback (hairpin NAT)." at bounding box center [76, 146] width 0 height 4
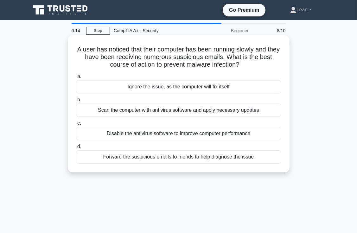
drag, startPoint x: 78, startPoint y: 50, endPoint x: 267, endPoint y: 159, distance: 218.4
click at [267, 159] on div "A user has noticed that their computer has been running slowly and they have be…" at bounding box center [178, 104] width 216 height 132
copy div "A user has noticed that their computer has been running slowly and they have be…"
click at [118, 107] on div "Scan the computer with antivirus software and apply necessary updates" at bounding box center [178, 110] width 205 height 13
click at [76, 102] on input "b. Scan the computer with antivirus software and apply necessary updates" at bounding box center [76, 100] width 0 height 4
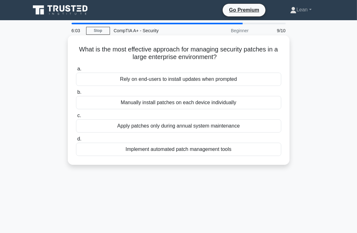
drag, startPoint x: 73, startPoint y: 47, endPoint x: 238, endPoint y: 152, distance: 195.6
click at [238, 152] on div "What is the most effective approach for managing security patches in a large en…" at bounding box center [178, 100] width 216 height 125
copy div "What is the most effective approach for managing security patches in a large en…"
click at [147, 153] on div "Implement automated patch management tools" at bounding box center [178, 149] width 205 height 13
click at [76, 141] on input "d. Implement automated patch management tools" at bounding box center [76, 139] width 0 height 4
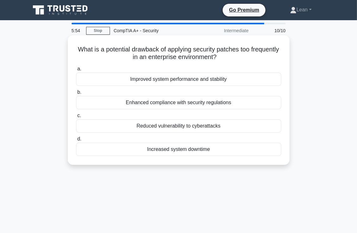
click at [130, 82] on div "Improved system performance and stability" at bounding box center [178, 79] width 205 height 13
click at [76, 71] on input "a. Improved system performance and stability" at bounding box center [76, 69] width 0 height 4
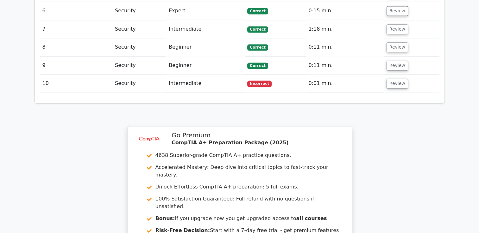
scroll to position [1038, 0]
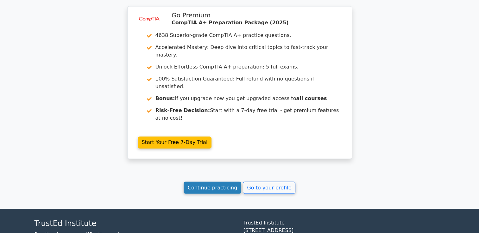
click at [219, 182] on link "Continue practicing" at bounding box center [212, 188] width 58 height 12
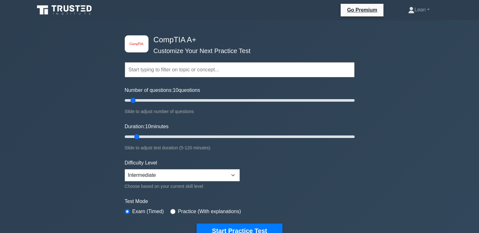
click at [167, 73] on input "text" at bounding box center [240, 69] width 230 height 15
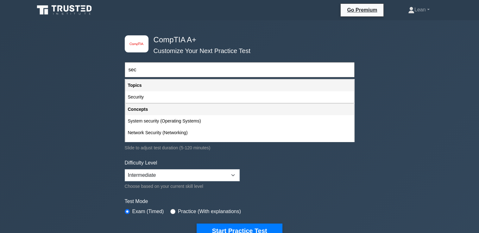
click at [142, 94] on div "Security" at bounding box center [239, 97] width 228 height 12
type input "Security"
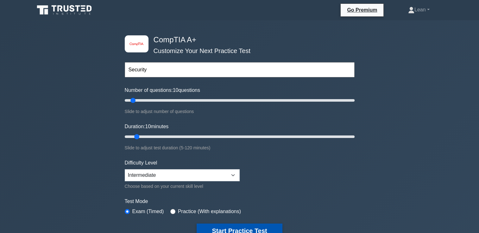
click at [255, 225] on button "Start Practice Test" at bounding box center [238, 231] width 85 height 15
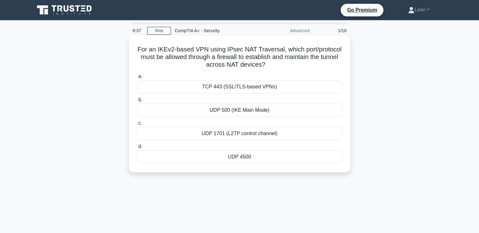
click at [248, 134] on div "UDP 1701 (L2TP control channel)" at bounding box center [239, 133] width 205 height 13
click at [137, 126] on input "c. UDP 1701 (L2TP control channel)" at bounding box center [137, 123] width 0 height 4
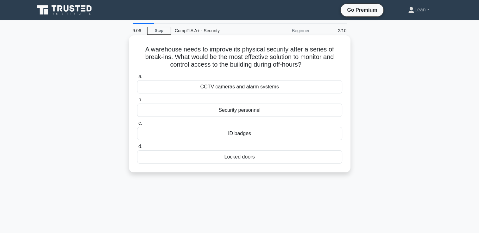
click at [228, 87] on div "CCTV cameras and alarm systems" at bounding box center [239, 86] width 205 height 13
click at [137, 79] on input "a. CCTV cameras and alarm systems" at bounding box center [137, 77] width 0 height 4
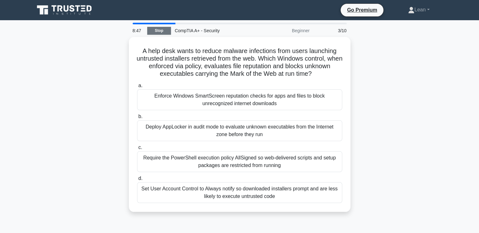
click at [154, 32] on link "Stop" at bounding box center [159, 31] width 24 height 8
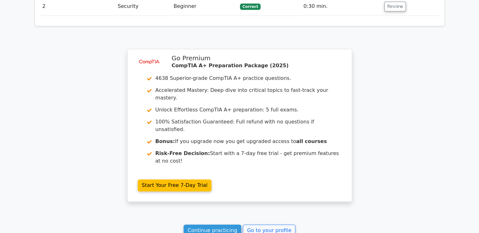
scroll to position [823, 0]
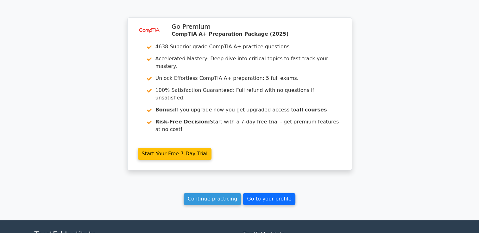
click at [259, 193] on link "Go to your profile" at bounding box center [269, 199] width 53 height 12
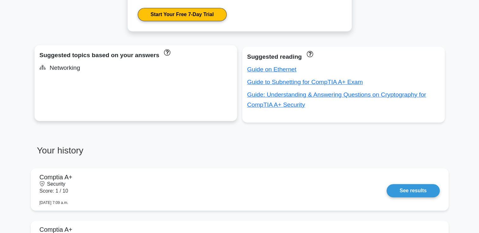
scroll to position [418, 0]
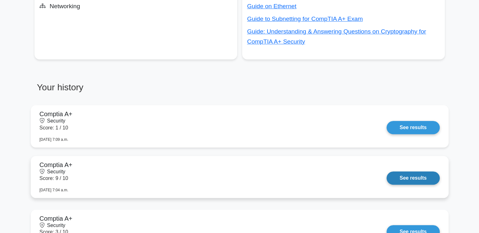
click at [407, 182] on link "See results" at bounding box center [412, 178] width 53 height 13
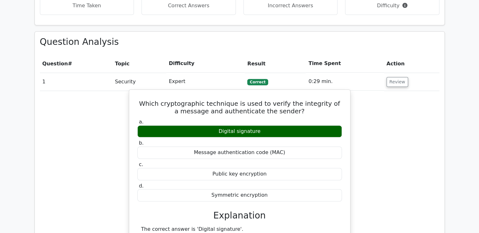
scroll to position [538, 0]
